Goal: Find specific fact: Find specific fact

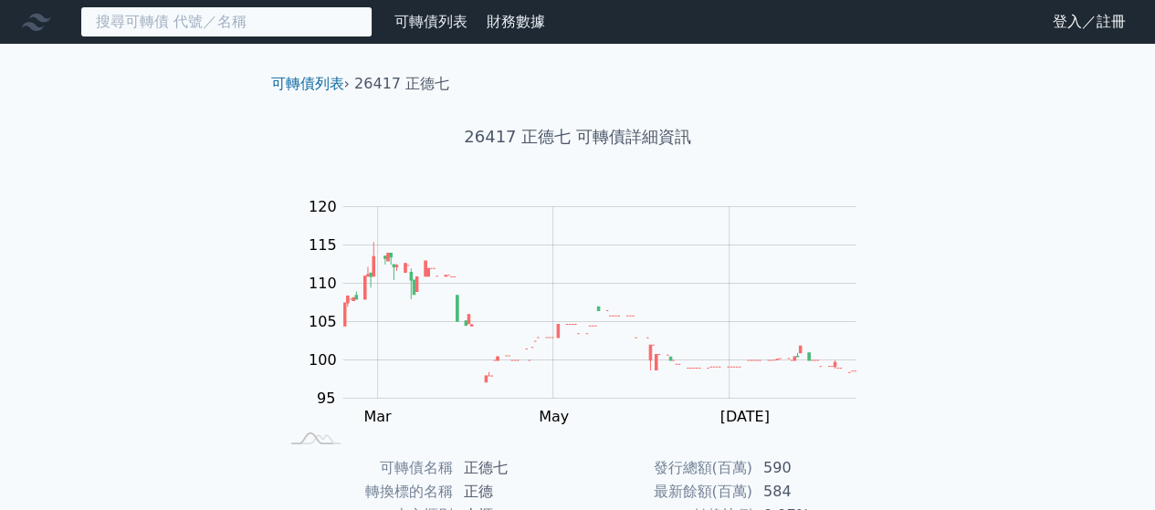
click at [282, 19] on input at bounding box center [226, 21] width 292 height 31
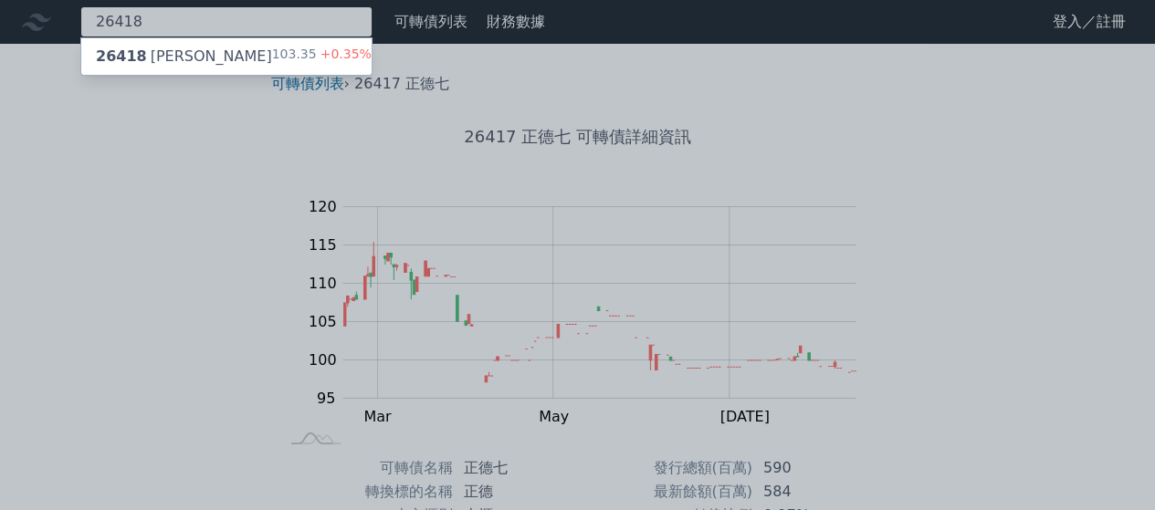
type input "26418"
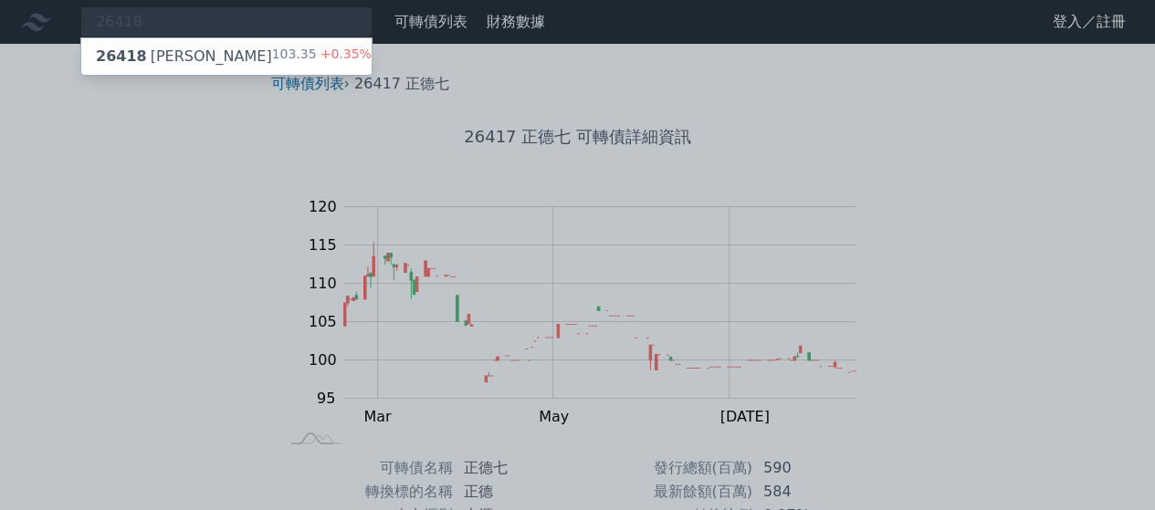
click at [255, 54] on div "26418 正德八 103.35 +0.35%" at bounding box center [226, 56] width 290 height 37
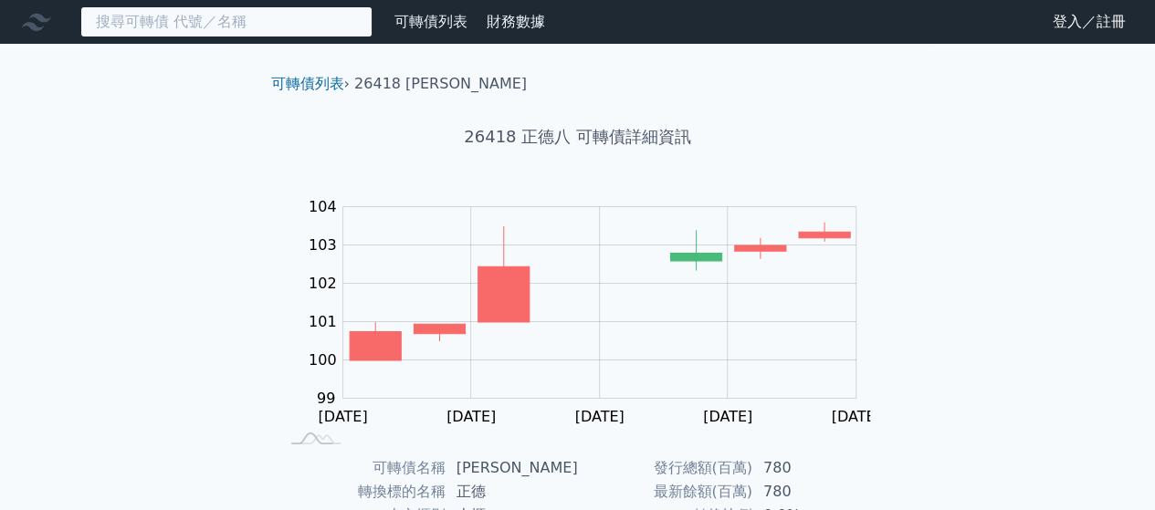
click at [246, 28] on input at bounding box center [226, 21] width 292 height 31
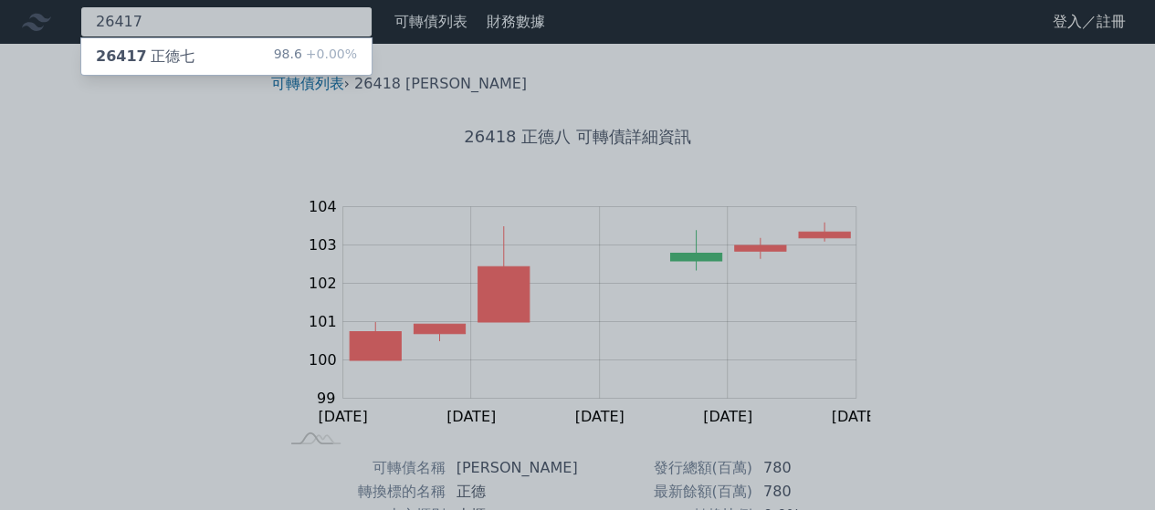
type input "26417"
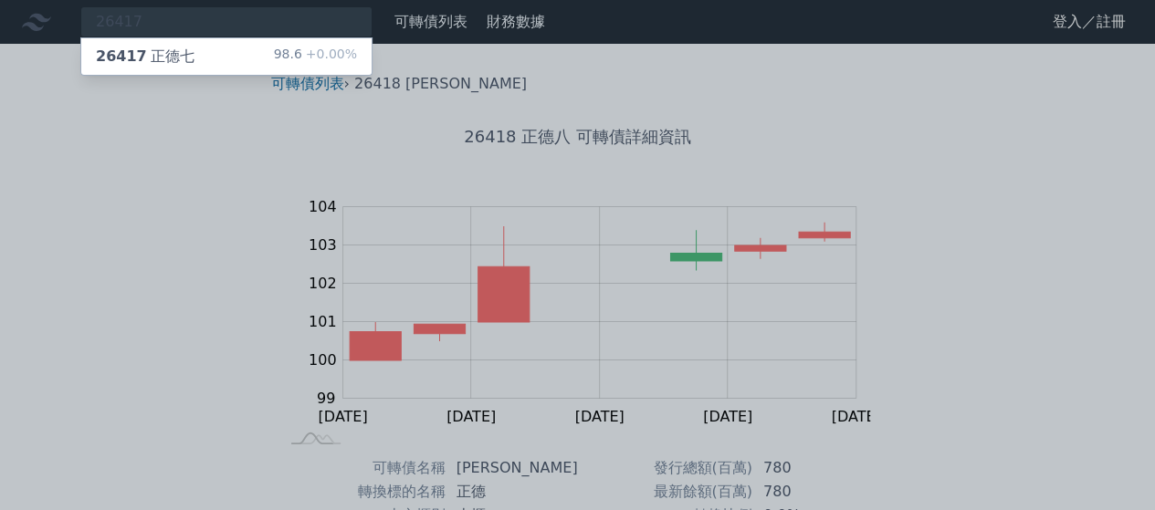
click at [227, 53] on div "26417 正德七 98.6 +0.00%" at bounding box center [226, 56] width 290 height 37
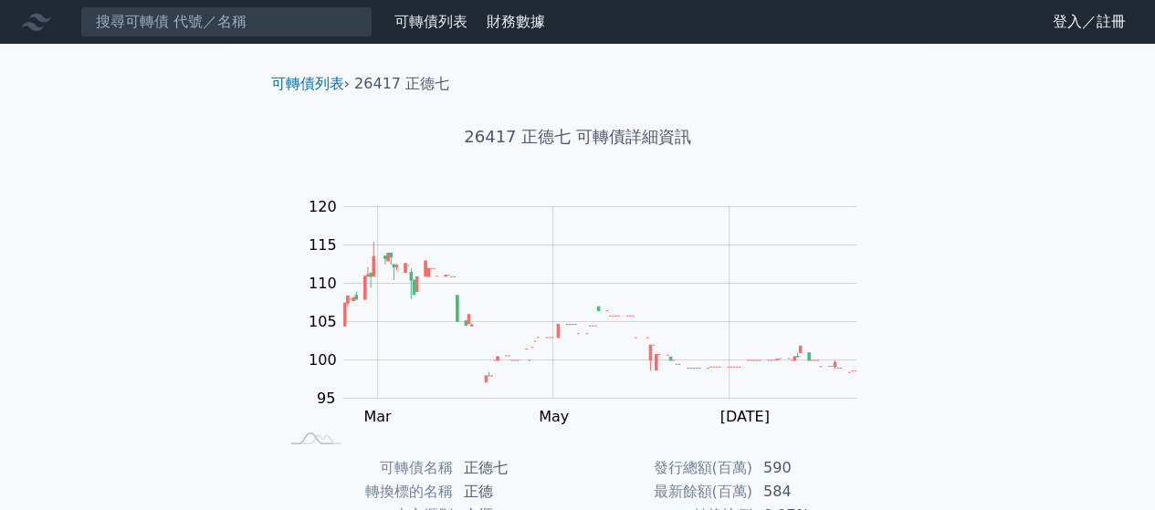
scroll to position [334, 0]
